Goal: Task Accomplishment & Management: Complete application form

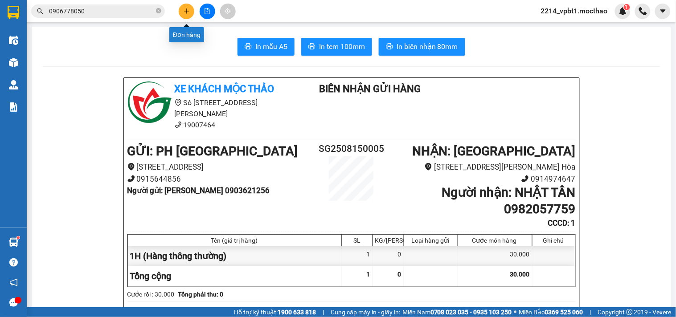
click at [193, 11] on button at bounding box center [187, 12] width 16 height 16
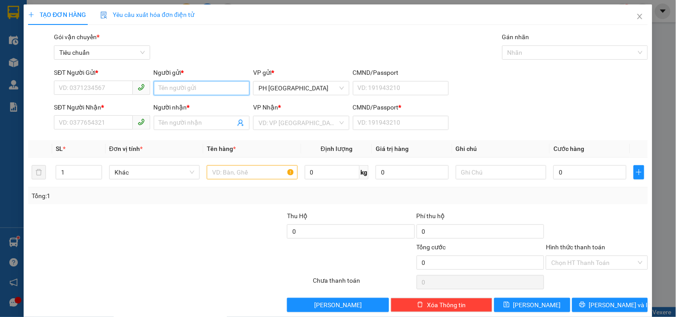
click at [186, 89] on input "Người gửi *" at bounding box center [202, 88] width 96 height 14
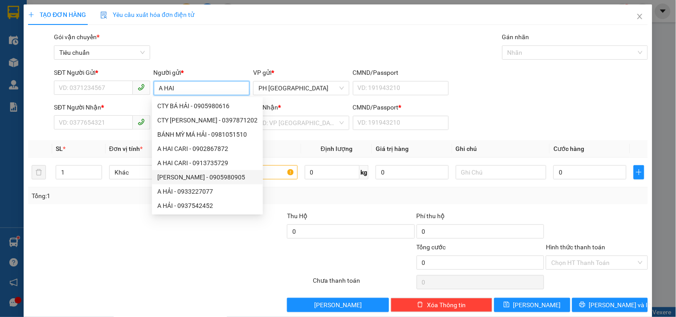
scroll to position [29, 0]
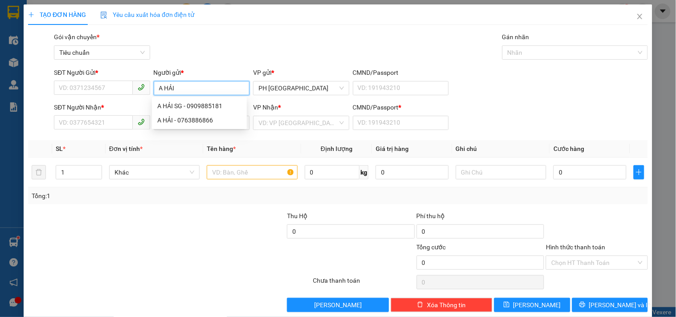
type input "A HẢI"
click at [197, 149] on th "Đơn vị tính *" at bounding box center [155, 148] width 98 height 17
click at [186, 81] on input "A HẢI" at bounding box center [202, 88] width 96 height 14
click at [197, 104] on div "A HẢI SG - 0909885181" at bounding box center [199, 106] width 84 height 10
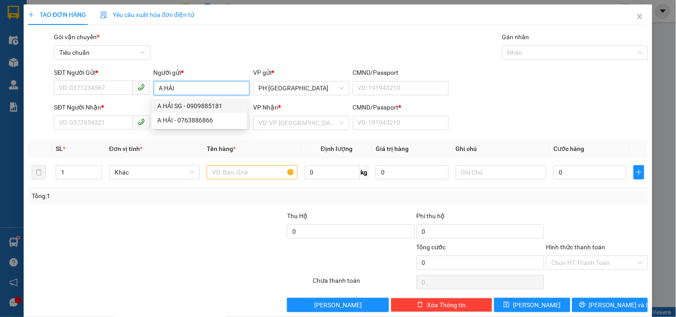
type input "0909885181"
type input "A HẢI SG"
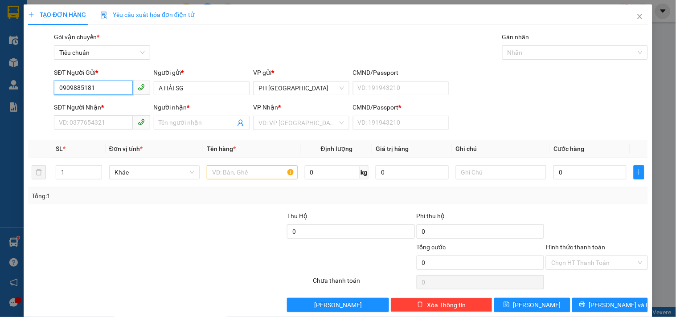
click at [109, 81] on input "0909885181" at bounding box center [93, 88] width 78 height 14
type input "090988518"
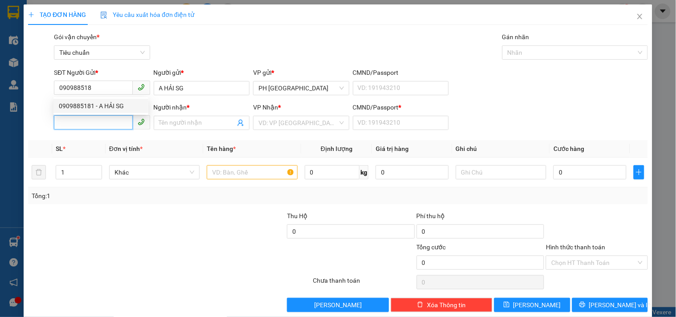
click at [102, 128] on input "SĐT Người Nhận *" at bounding box center [93, 122] width 78 height 14
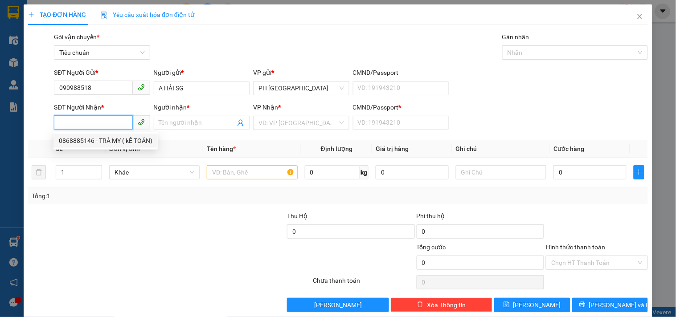
click at [107, 140] on div "0868885146 - TRÀ MY ( kẾ TOÁN)" at bounding box center [106, 141] width 94 height 10
type input "0868885146"
type input "TRÀ MY ( kẾ TOÁN)"
type input "1"
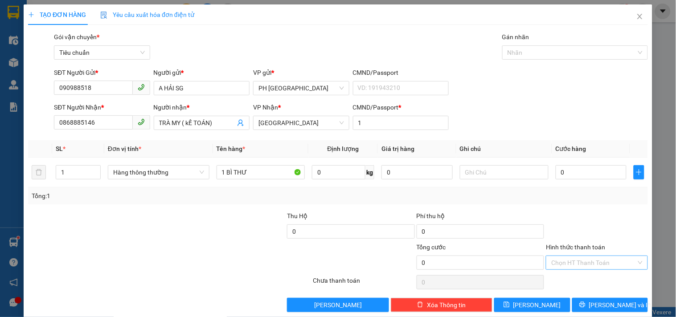
click at [583, 269] on input "Hình thức thanh toán" at bounding box center [593, 262] width 85 height 13
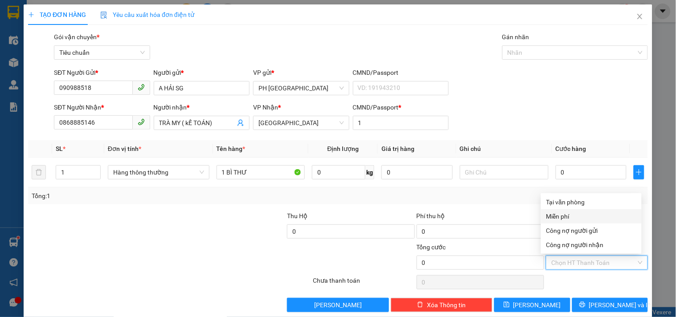
click at [572, 219] on div "Miễn phí" at bounding box center [592, 217] width 90 height 10
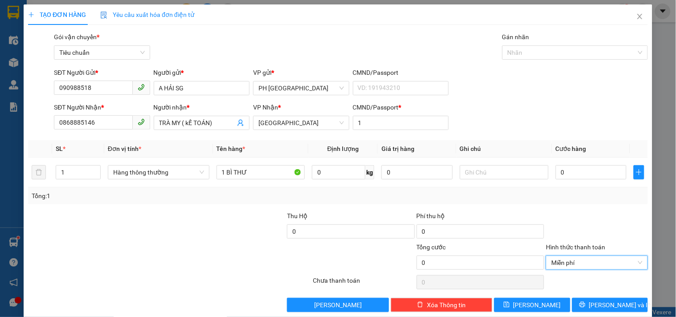
scroll to position [12, 0]
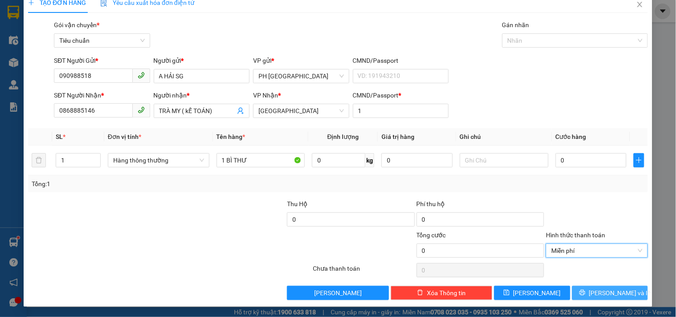
click at [586, 296] on icon "printer" at bounding box center [583, 293] width 6 height 6
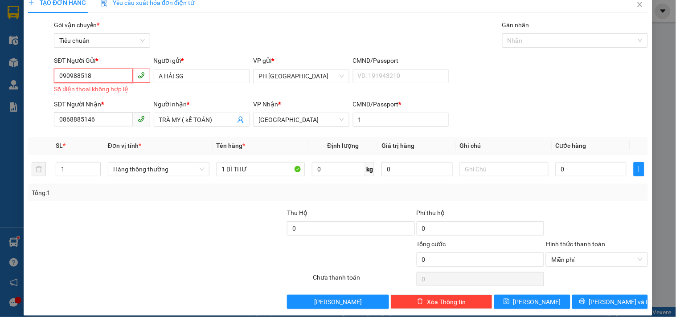
drag, startPoint x: 113, startPoint y: 72, endPoint x: 110, endPoint y: 87, distance: 15.6
click at [114, 75] on input "090988518" at bounding box center [93, 76] width 78 height 14
drag, startPoint x: 109, startPoint y: 91, endPoint x: 484, endPoint y: 136, distance: 377.6
click at [110, 91] on div "0909885181 - A HẢI SG" at bounding box center [101, 94] width 84 height 10
type input "0909885181"
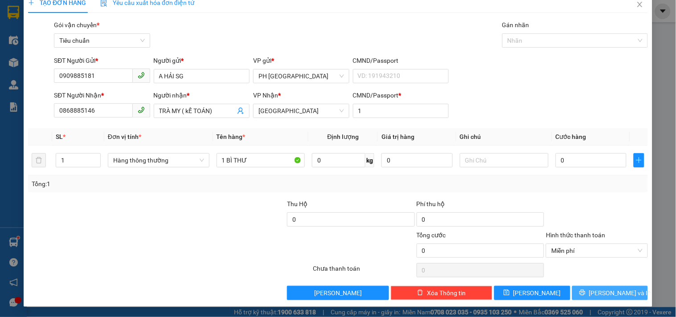
click at [607, 288] on span "[PERSON_NAME] và In" at bounding box center [620, 293] width 62 height 10
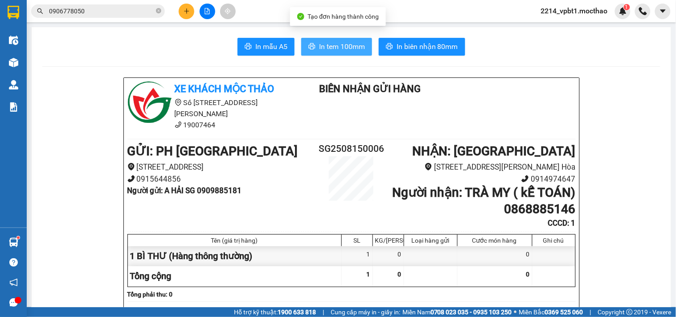
drag, startPoint x: 332, startPoint y: 45, endPoint x: 416, endPoint y: 77, distance: 90.0
click at [337, 46] on span "In tem 100mm" at bounding box center [342, 46] width 46 height 11
click at [158, 12] on icon "close-circle" at bounding box center [158, 10] width 5 height 5
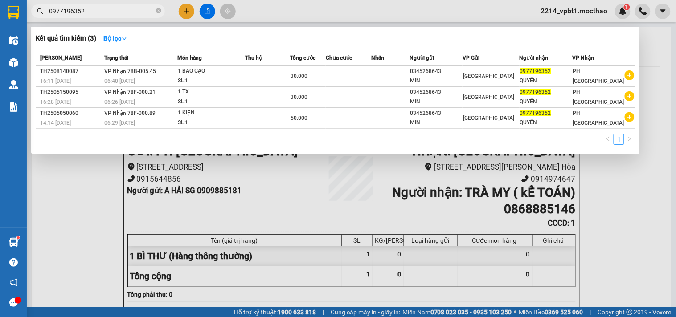
type input "0977196352"
click at [185, 17] on div at bounding box center [338, 158] width 676 height 317
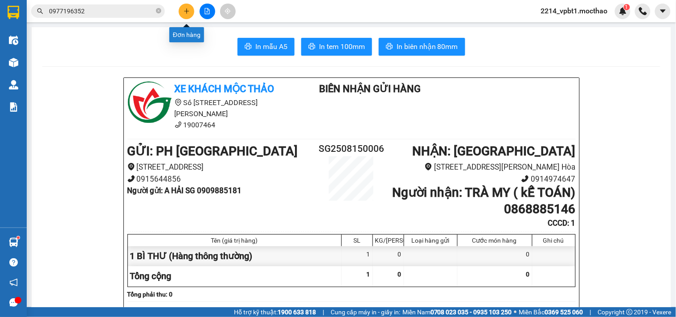
click at [185, 17] on button at bounding box center [187, 12] width 16 height 16
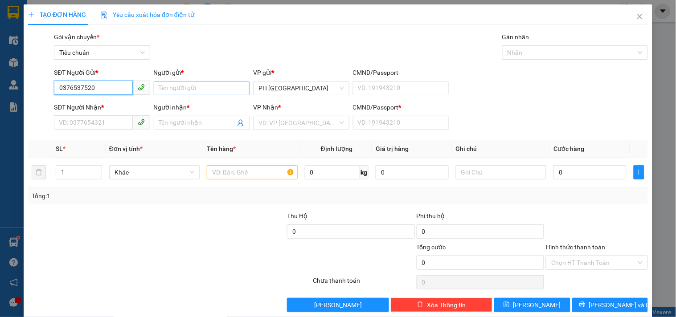
type input "0376537520"
click at [181, 87] on input "Người gửi *" at bounding box center [202, 88] width 96 height 14
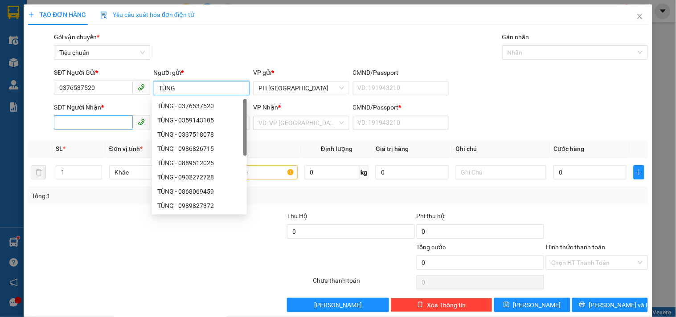
type input "TÙNG"
click at [98, 123] on input "SĐT Người Nhận *" at bounding box center [93, 122] width 78 height 14
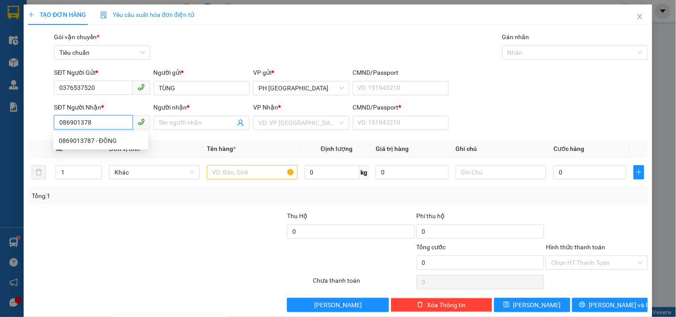
type input "0869013787"
click at [99, 141] on div "0869013787 - ĐÔNG" at bounding box center [101, 141] width 84 height 10
type input "ĐÔNG"
type input "1"
type input "50.000"
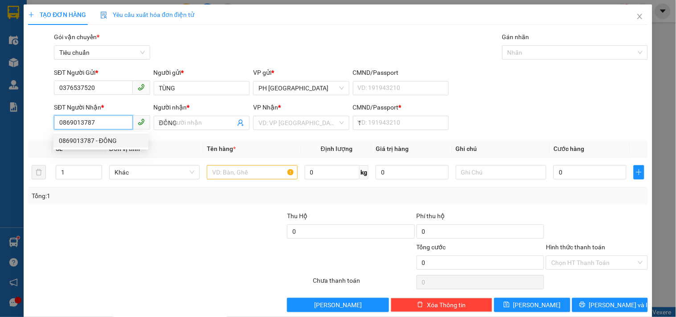
type input "50.000"
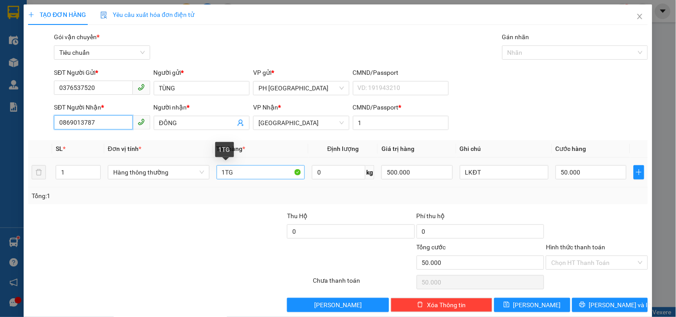
type input "0869013787"
drag, startPoint x: 226, startPoint y: 173, endPoint x: 230, endPoint y: 175, distance: 5.4
click at [230, 175] on input "1TG" at bounding box center [261, 172] width 89 height 14
type input "1 KIÊN"
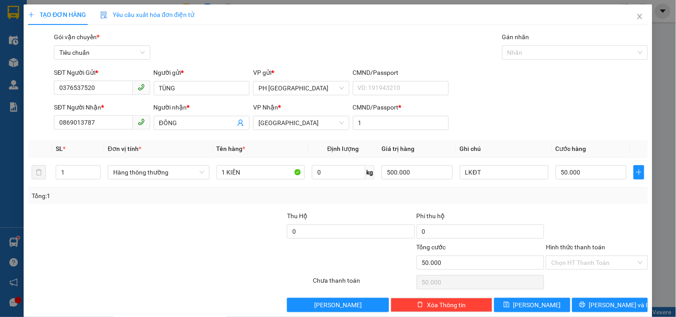
click at [596, 206] on div "Transit Pickup Surcharge Ids Transit Deliver Surcharge Ids Transit Deliver Surc…" at bounding box center [338, 172] width 620 height 280
click at [573, 258] on input "Hình thức thanh toán" at bounding box center [593, 262] width 85 height 13
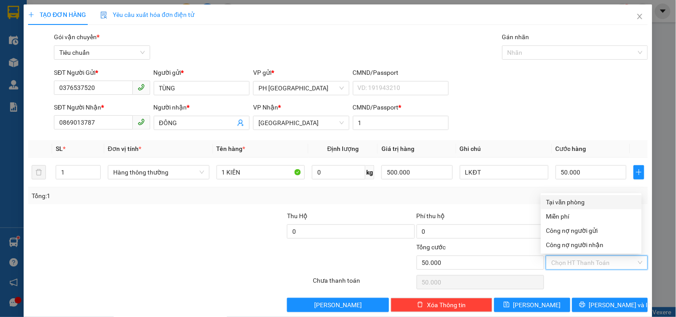
click at [574, 196] on div "Tại văn phòng" at bounding box center [591, 202] width 101 height 14
type input "0"
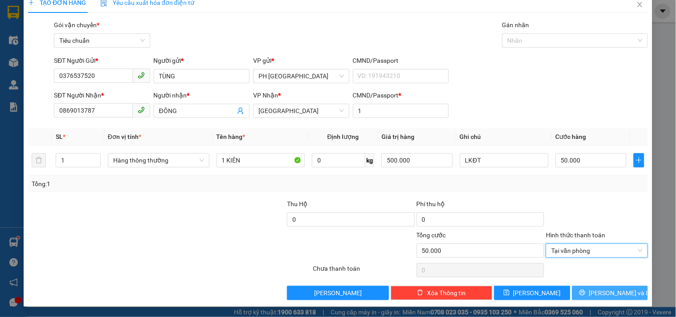
click at [608, 287] on button "[PERSON_NAME] và In" at bounding box center [610, 293] width 76 height 14
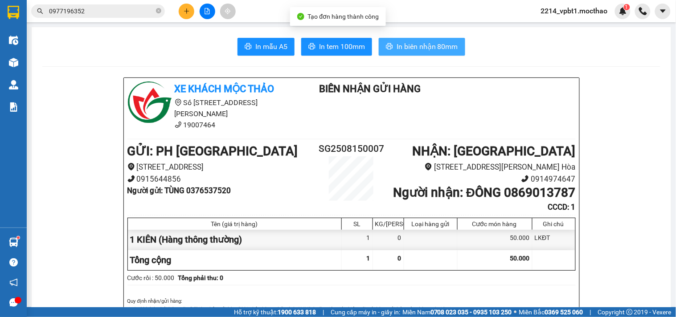
click at [411, 53] on button "In biên nhận 80mm" at bounding box center [422, 47] width 86 height 18
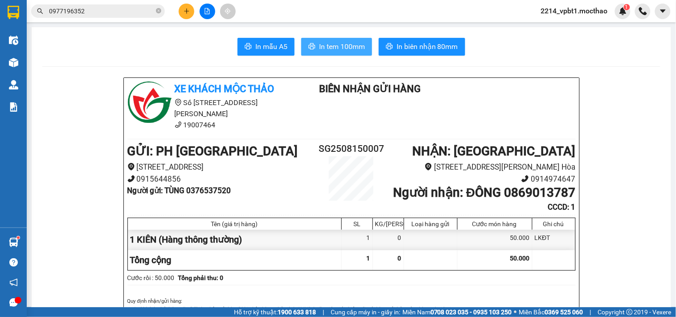
drag, startPoint x: 342, startPoint y: 45, endPoint x: 348, endPoint y: 54, distance: 11.0
click at [344, 45] on span "In tem 100mm" at bounding box center [342, 46] width 46 height 11
click at [184, 10] on icon "plus" at bounding box center [187, 11] width 6 height 6
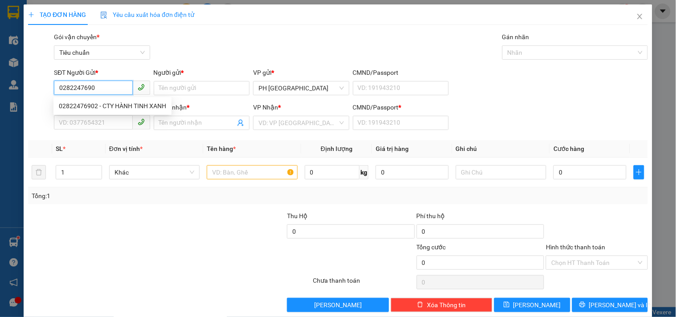
type input "02822476902"
click at [104, 107] on div "02822476902 - CTY HÀNH TINH XANH" at bounding box center [112, 106] width 107 height 10
type input "CTY HÀNH TINH XANH"
type input "0935474968"
type input "Hải"
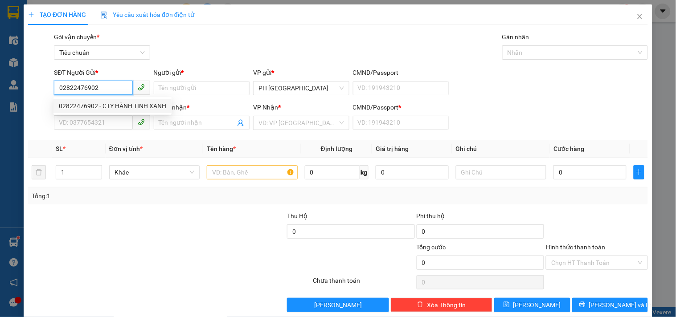
type input "1"
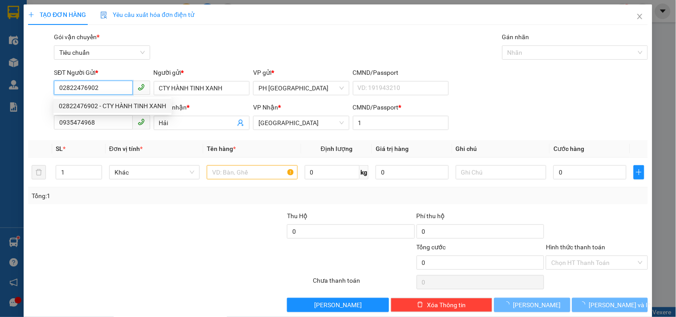
type input "40.000"
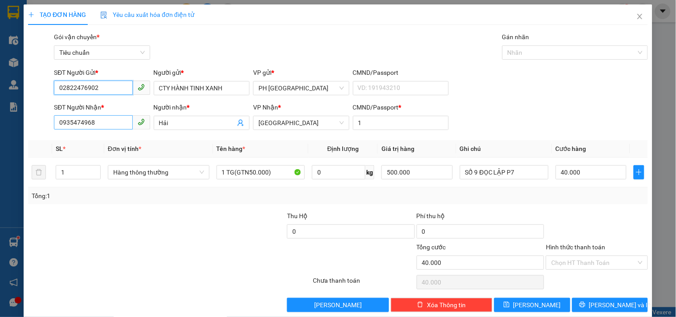
type input "02822476902"
drag, startPoint x: 105, startPoint y: 123, endPoint x: 0, endPoint y: 177, distance: 117.8
click at [0, 177] on div "TẠO ĐƠN HÀNG Yêu cầu xuất hóa đơn điện tử Transit Pickup Surcharge Ids Transit …" at bounding box center [338, 158] width 676 height 317
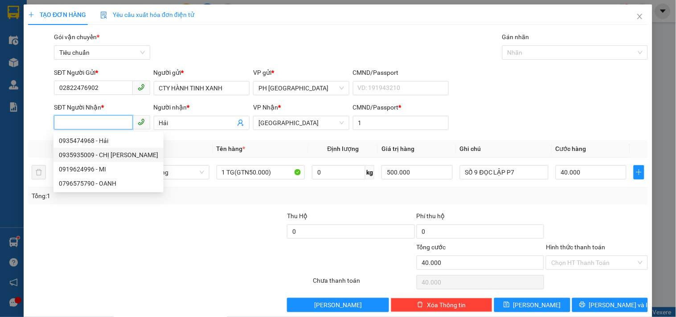
click at [74, 155] on div "0935935009 - CHỊ [PERSON_NAME]" at bounding box center [108, 155] width 99 height 10
type input "0935935009"
type input "CHỊ [PERSON_NAME]"
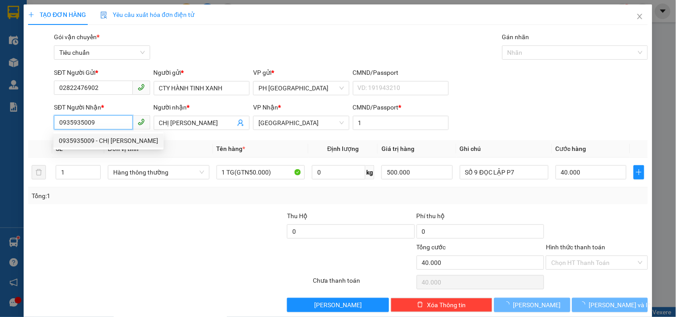
type input "150.000"
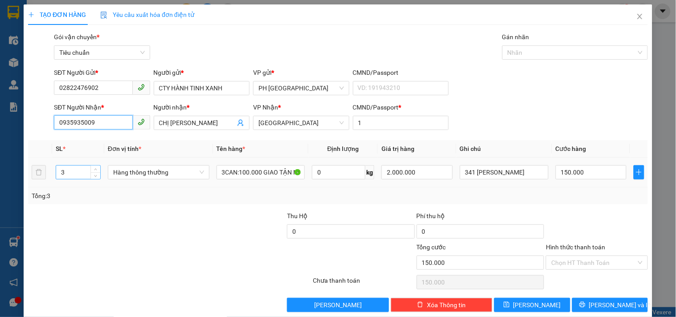
type input "0935935009"
drag, startPoint x: 82, startPoint y: 174, endPoint x: 42, endPoint y: 193, distance: 43.7
click at [44, 193] on div "SL * Đơn vị tính * Tên hàng * Định lượng Giá trị hàng Ghi chú Cước hàng 3 Hàng …" at bounding box center [338, 172] width 620 height 64
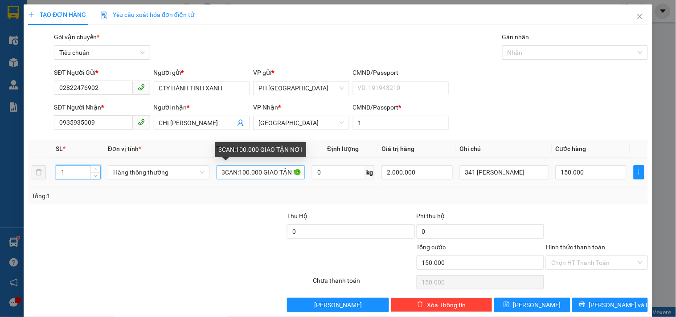
type input "1"
drag, startPoint x: 216, startPoint y: 173, endPoint x: 495, endPoint y: 182, distance: 279.2
click at [495, 182] on tr "1 Hàng thông thường 3CAN:100.000 GIAO TẬN NƠI 0 kg 2.000.000 341 LÊ DUẨN 150.000" at bounding box center [338, 173] width 620 height 30
type input "0"
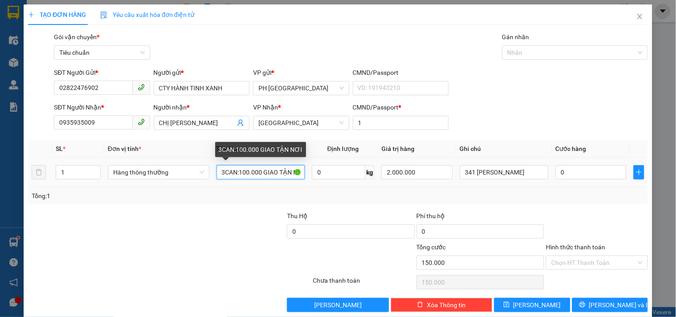
type input "0"
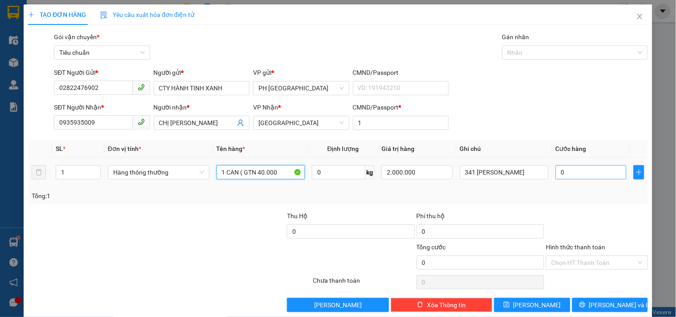
type input "1 CAN ( GTN 40.000"
click at [584, 173] on input "0" at bounding box center [591, 172] width 71 height 14
type input "9"
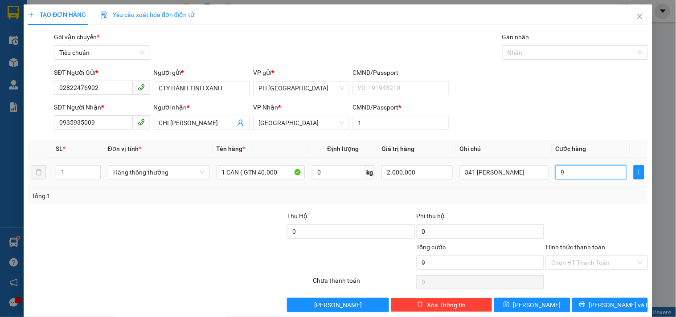
type input "90"
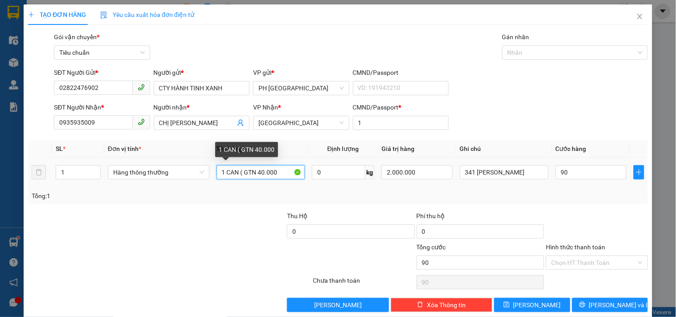
type input "90.000"
click at [275, 174] on input "1 CAN ( GTN 40.000" at bounding box center [261, 172] width 89 height 14
type input "1 CAN ( GTN 40.000)"
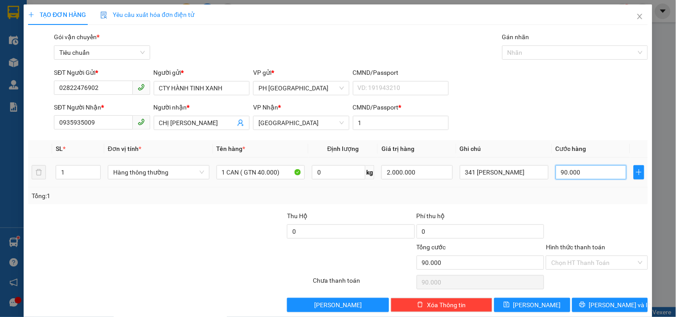
click at [571, 174] on input "90.000" at bounding box center [591, 172] width 71 height 14
type input "5"
type input "50"
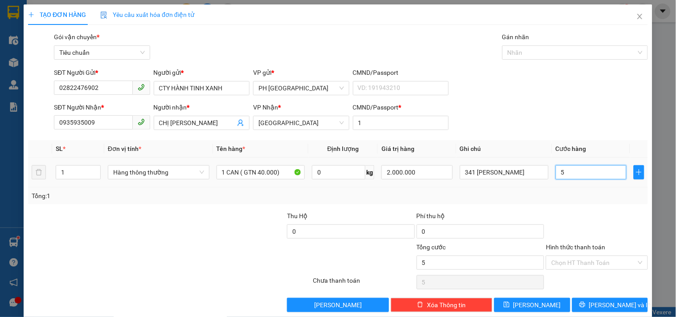
type input "50"
type input "50.000"
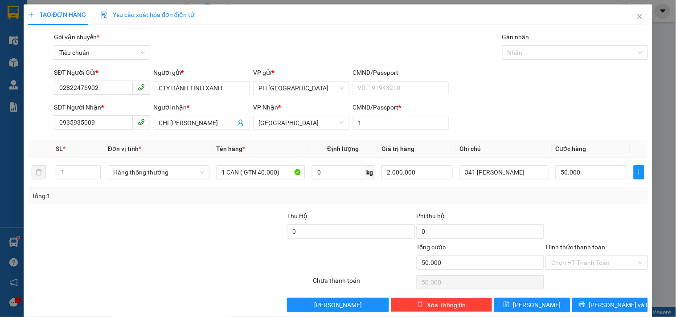
click at [592, 207] on div "Transit Pickup Surcharge Ids Transit Deliver Surcharge Ids Transit Deliver Surc…" at bounding box center [338, 172] width 620 height 280
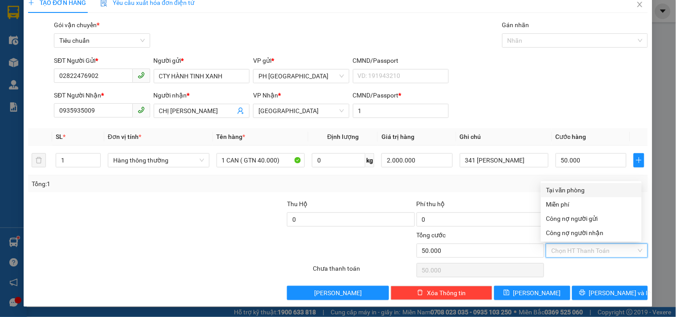
click at [582, 251] on input "Hình thức thanh toán" at bounding box center [593, 250] width 85 height 13
click at [567, 192] on div "Tại văn phòng" at bounding box center [592, 190] width 90 height 10
type input "0"
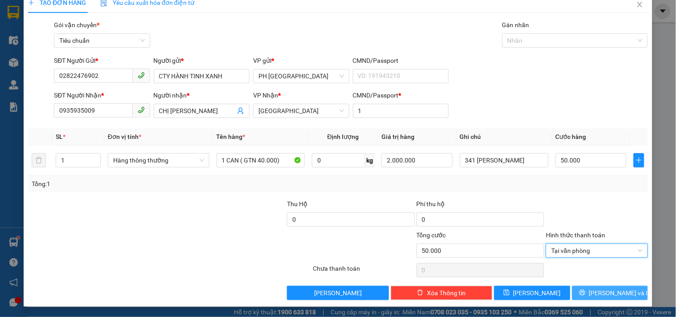
click at [627, 296] on button "[PERSON_NAME] và In" at bounding box center [610, 293] width 76 height 14
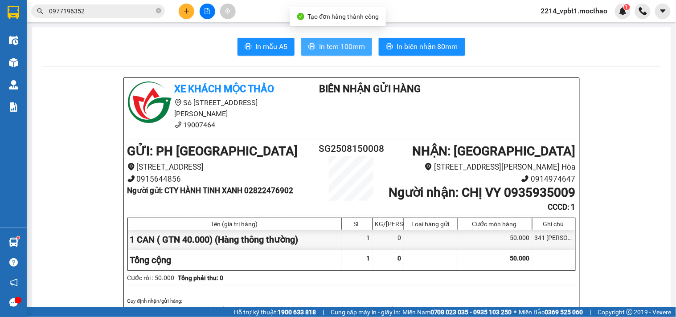
drag, startPoint x: 346, startPoint y: 43, endPoint x: 356, endPoint y: 43, distance: 9.8
click at [348, 43] on span "In tem 100mm" at bounding box center [342, 46] width 46 height 11
click at [334, 49] on span "In tem 100mm" at bounding box center [342, 46] width 46 height 11
